Goal: Information Seeking & Learning: Check status

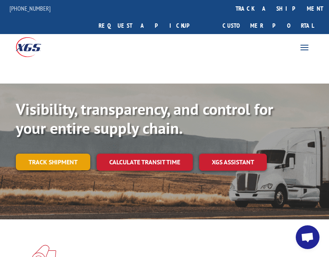
click at [57, 154] on link "Track shipment" at bounding box center [53, 162] width 74 height 17
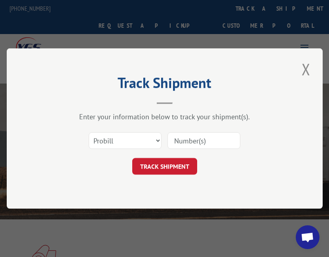
click at [183, 141] on input at bounding box center [204, 140] width 73 height 17
paste input "17306544"
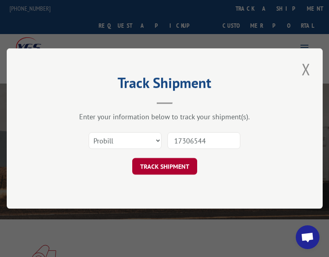
type input "17306544"
click at [170, 164] on button "TRACK SHIPMENT" at bounding box center [164, 166] width 65 height 17
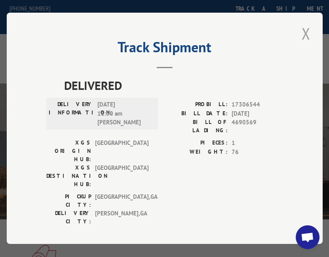
click at [305, 38] on button "Close modal" at bounding box center [305, 34] width 13 height 22
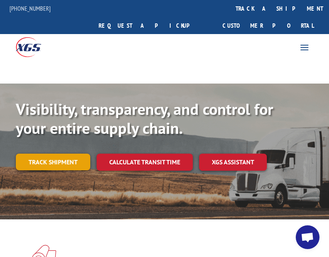
click at [56, 154] on link "Track shipment" at bounding box center [53, 162] width 74 height 17
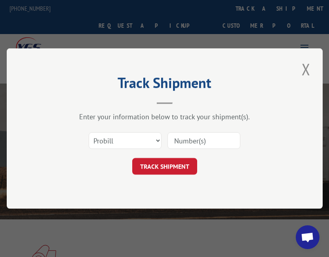
click at [175, 141] on input at bounding box center [204, 140] width 73 height 17
paste input "17306544"
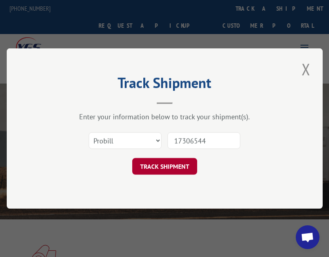
type input "17306544"
click at [159, 165] on button "TRACK SHIPMENT" at bounding box center [164, 166] width 65 height 17
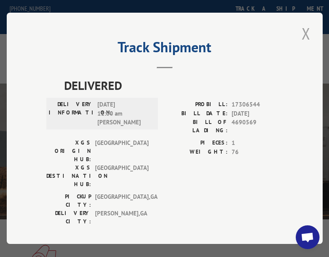
click at [305, 35] on button "Close modal" at bounding box center [305, 34] width 13 height 22
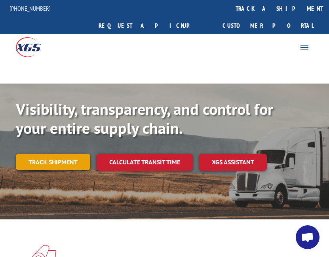
click at [48, 154] on link "Track shipment" at bounding box center [53, 162] width 74 height 17
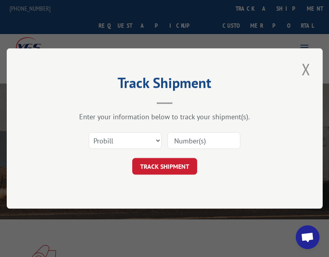
click at [182, 141] on input at bounding box center [204, 140] width 73 height 17
paste input "17306544"
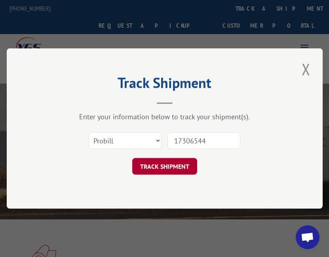
type input "17306544"
click at [160, 167] on button "TRACK SHIPMENT" at bounding box center [164, 166] width 65 height 17
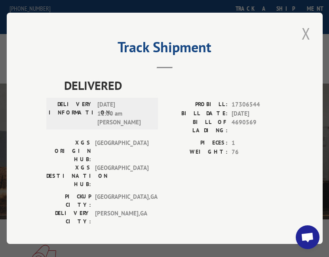
click at [307, 36] on button "Close modal" at bounding box center [305, 34] width 13 height 22
